Goal: Task Accomplishment & Management: Manage account settings

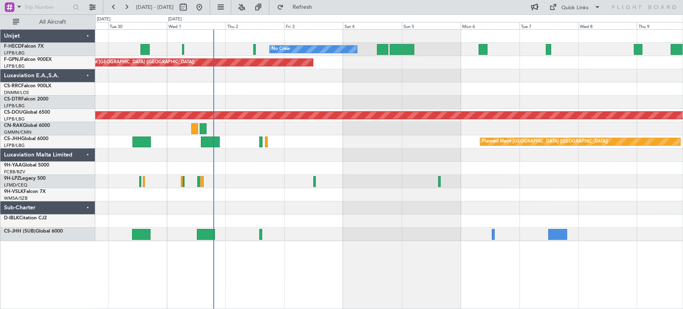
click at [90, 143] on div "No Crew No Crew Planned Maint [GEOGRAPHIC_DATA] ([GEOGRAPHIC_DATA]) No Crew [GE…" at bounding box center [341, 161] width 683 height 294
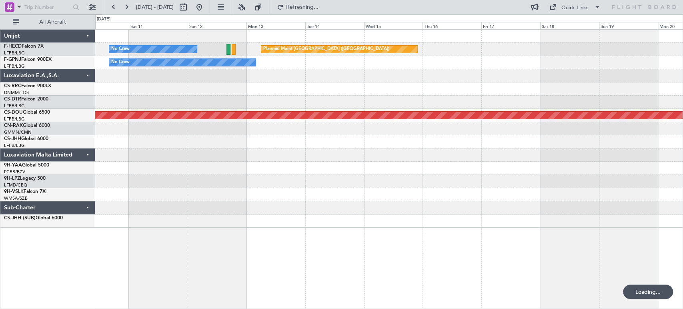
click at [20, 124] on div "No Crew Planned Maint [GEOGRAPHIC_DATA] ([GEOGRAPHIC_DATA]) No Crew Planned Mai…" at bounding box center [341, 161] width 683 height 294
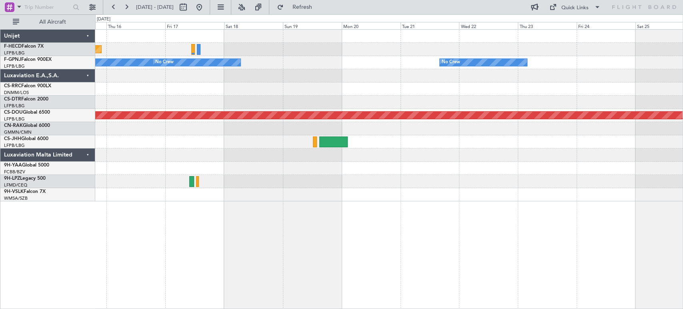
click at [134, 100] on div "Planned Maint [GEOGRAPHIC_DATA] ([GEOGRAPHIC_DATA]) Planned Maint [GEOGRAPHIC_D…" at bounding box center [388, 116] width 587 height 172
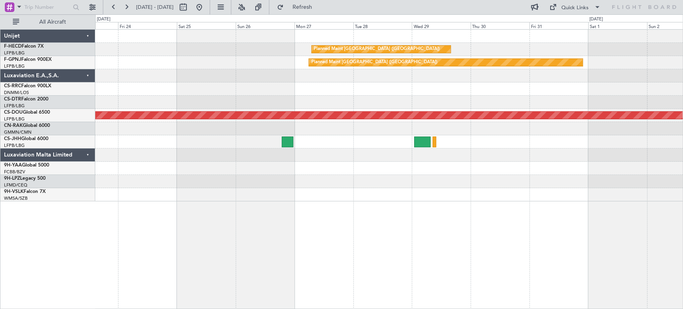
click at [318, 82] on div "Planned Maint [GEOGRAPHIC_DATA] ([GEOGRAPHIC_DATA]) Planned Maint [GEOGRAPHIC_D…" at bounding box center [388, 116] width 587 height 172
click at [502, 63] on div "Planned Maint [GEOGRAPHIC_DATA] ([GEOGRAPHIC_DATA]) Planned Maint [GEOGRAPHIC_D…" at bounding box center [388, 116] width 587 height 172
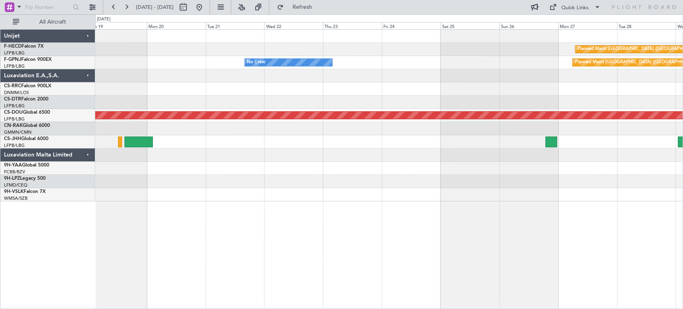
click at [513, 78] on div "Planned Maint [GEOGRAPHIC_DATA] ([GEOGRAPHIC_DATA]) Planned Maint [GEOGRAPHIC_D…" at bounding box center [388, 116] width 587 height 172
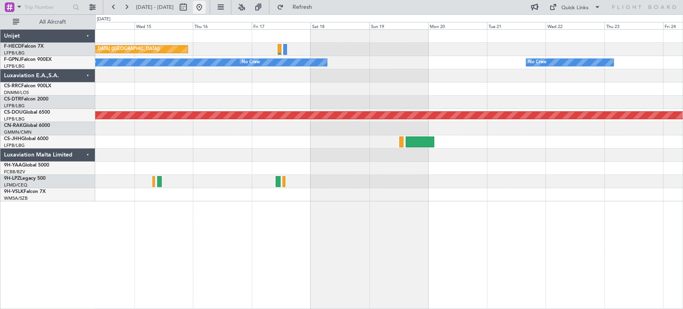
click at [206, 6] on button at bounding box center [199, 7] width 13 height 13
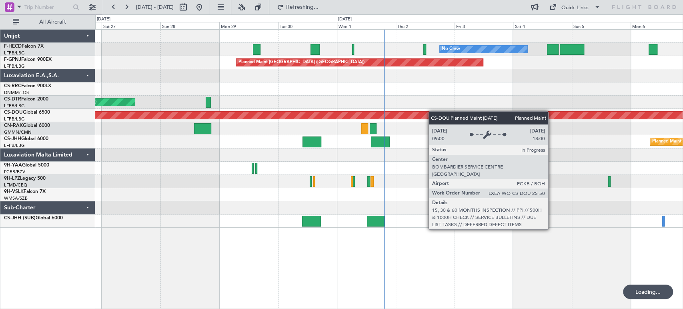
click at [292, 138] on div "No Crew Planned Maint [GEOGRAPHIC_DATA] ([GEOGRAPHIC_DATA]) No Crew [GEOGRAPHIC…" at bounding box center [388, 129] width 587 height 198
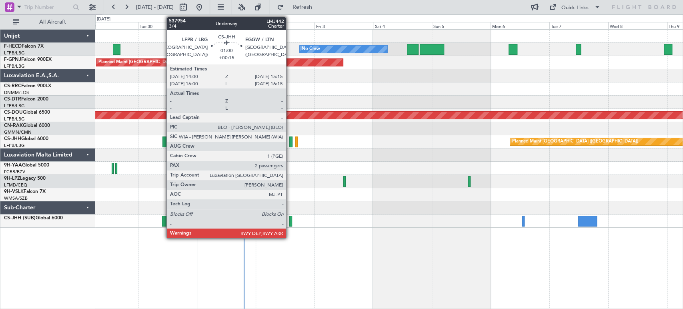
click at [290, 140] on div at bounding box center [290, 141] width 3 height 11
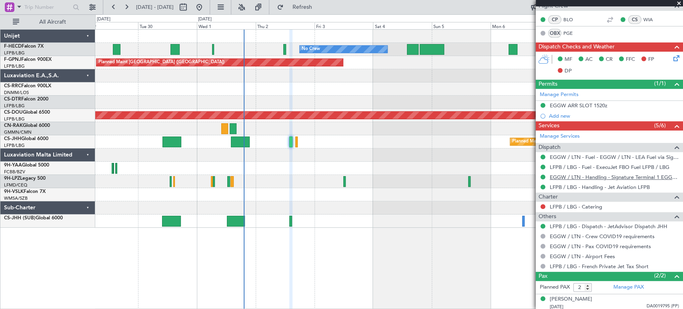
scroll to position [198, 0]
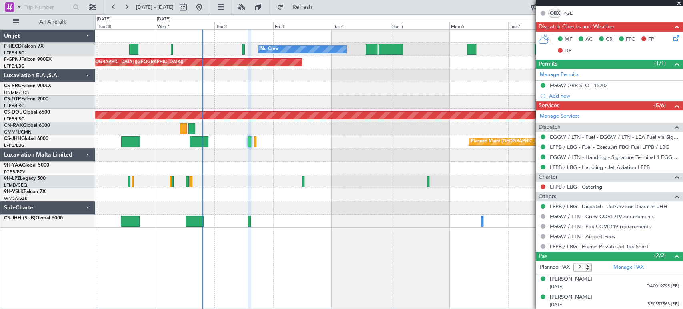
click at [309, 138] on div "No Crew No Crew Planned Maint [GEOGRAPHIC_DATA] ([GEOGRAPHIC_DATA]) No Crew [GE…" at bounding box center [388, 129] width 587 height 198
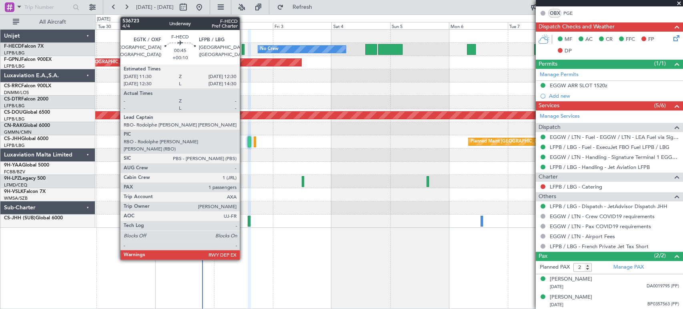
click at [243, 49] on div at bounding box center [243, 49] width 3 height 11
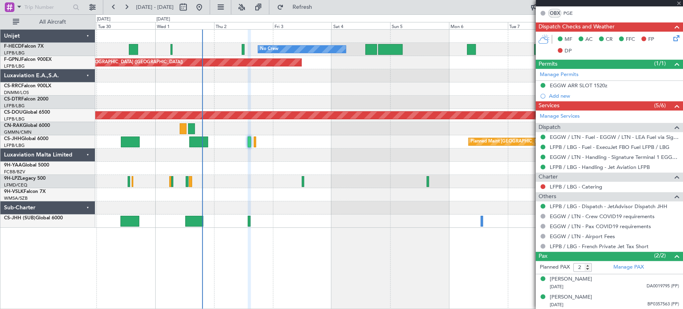
type input "+00:10"
type input "1"
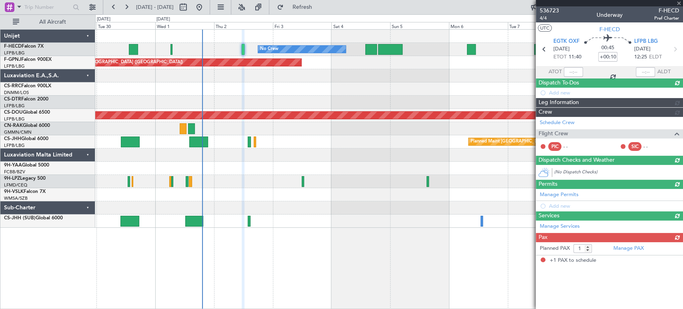
scroll to position [0, 0]
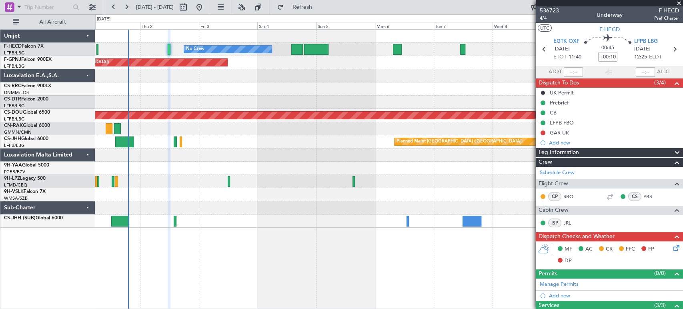
click at [192, 175] on div "No Crew No Crew Planned Maint [GEOGRAPHIC_DATA] ([GEOGRAPHIC_DATA]) Planned Mai…" at bounding box center [388, 129] width 587 height 198
